Goal: Check status

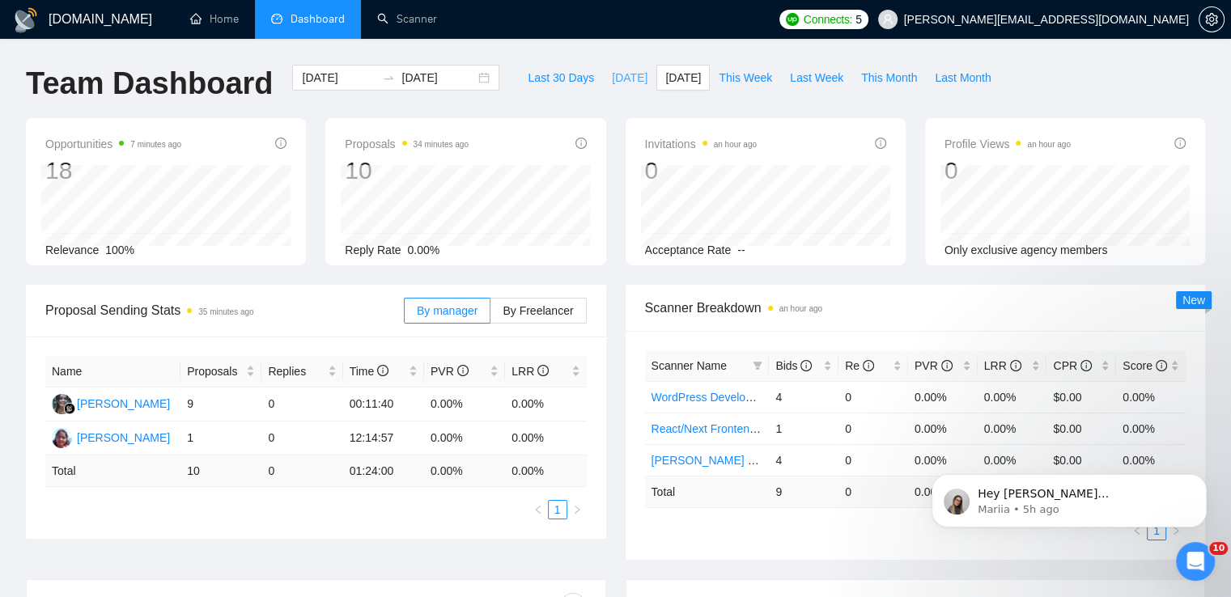
click at [613, 75] on span "[DATE]" at bounding box center [630, 78] width 36 height 18
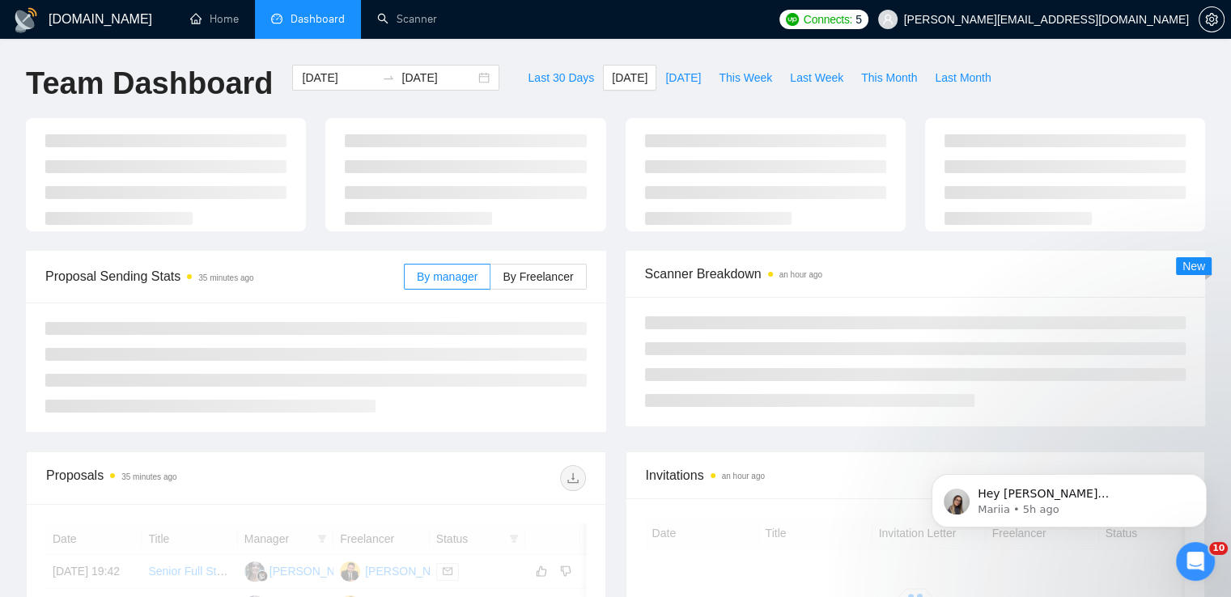
type input "[DATE]"
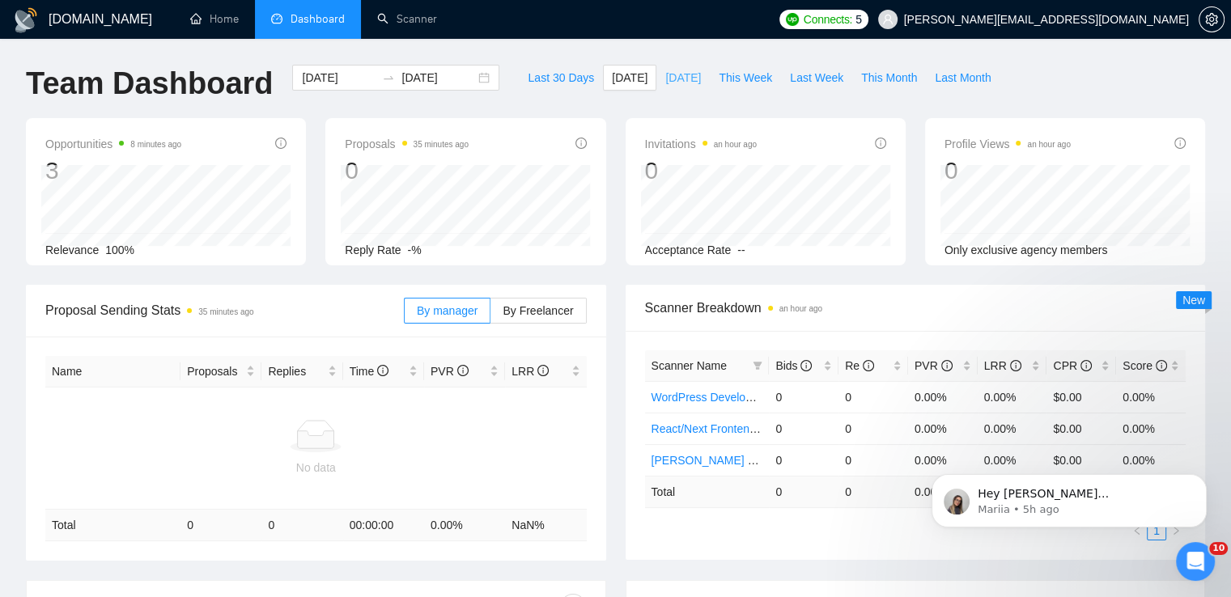
click at [665, 82] on span "[DATE]" at bounding box center [683, 78] width 36 height 18
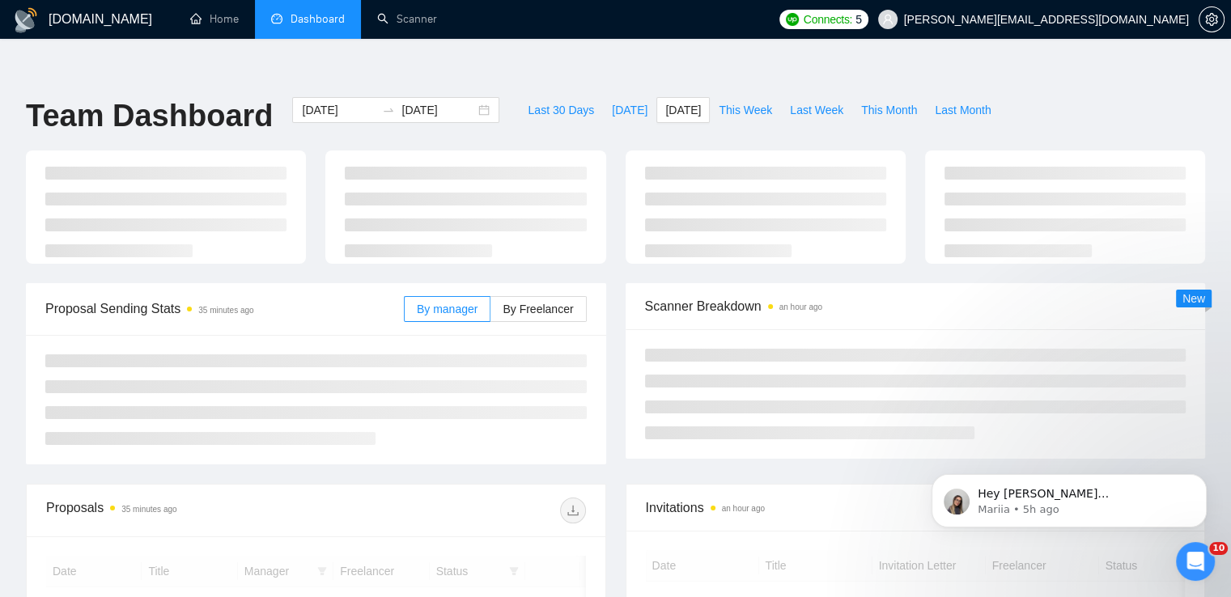
type input "[DATE]"
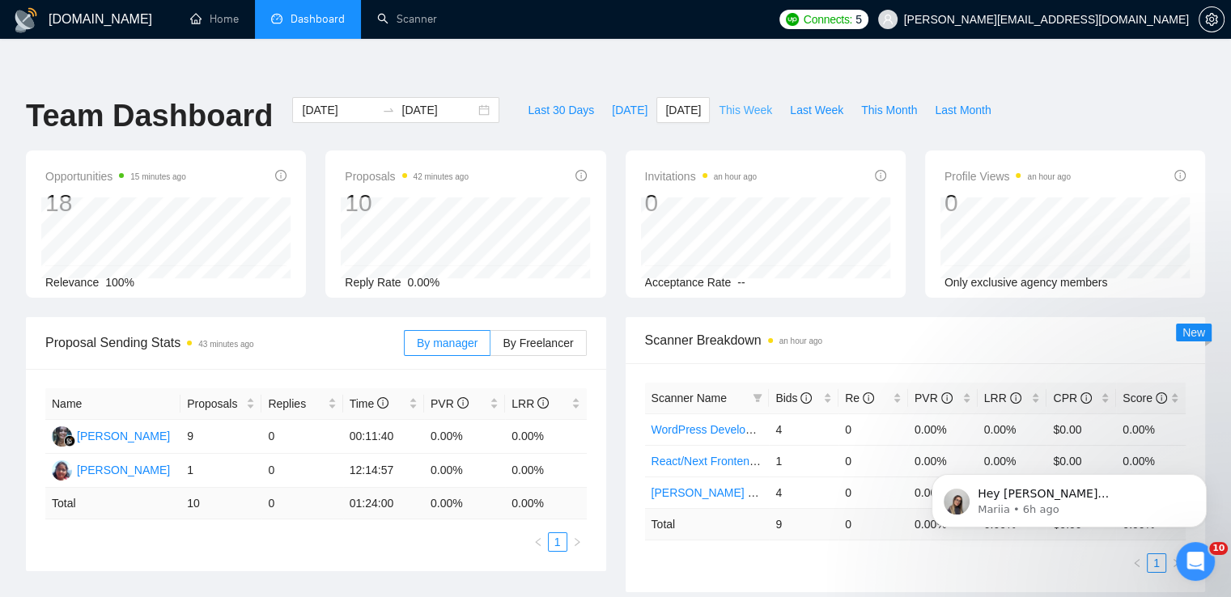
click at [741, 101] on span "This Week" at bounding box center [745, 110] width 53 height 18
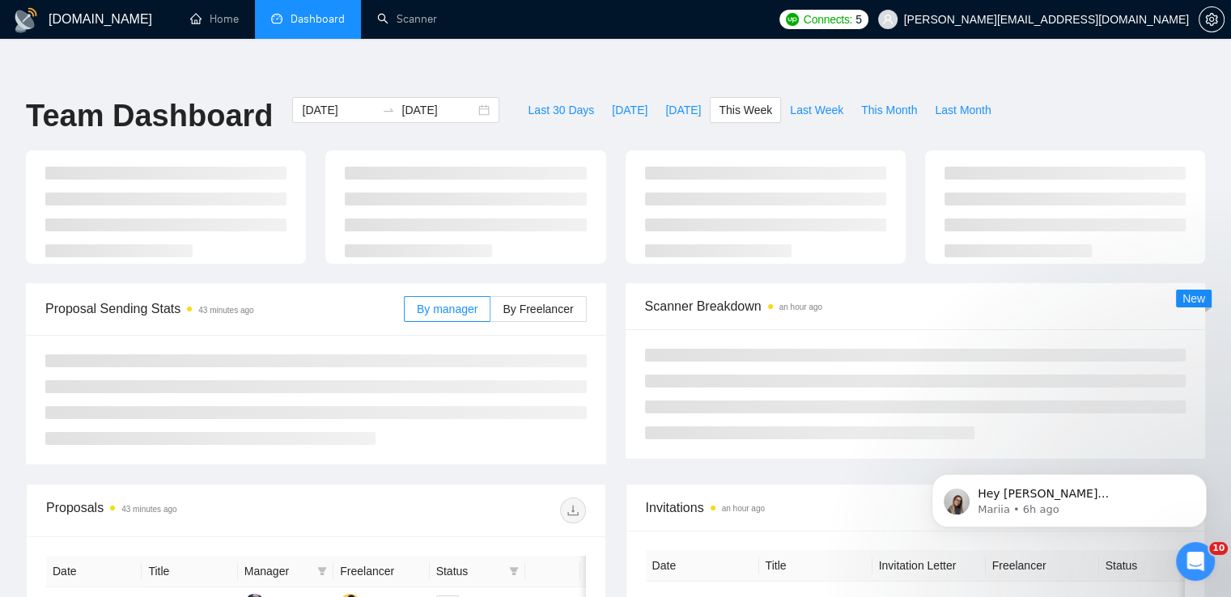
type input "[DATE]"
